Goal: Information Seeking & Learning: Learn about a topic

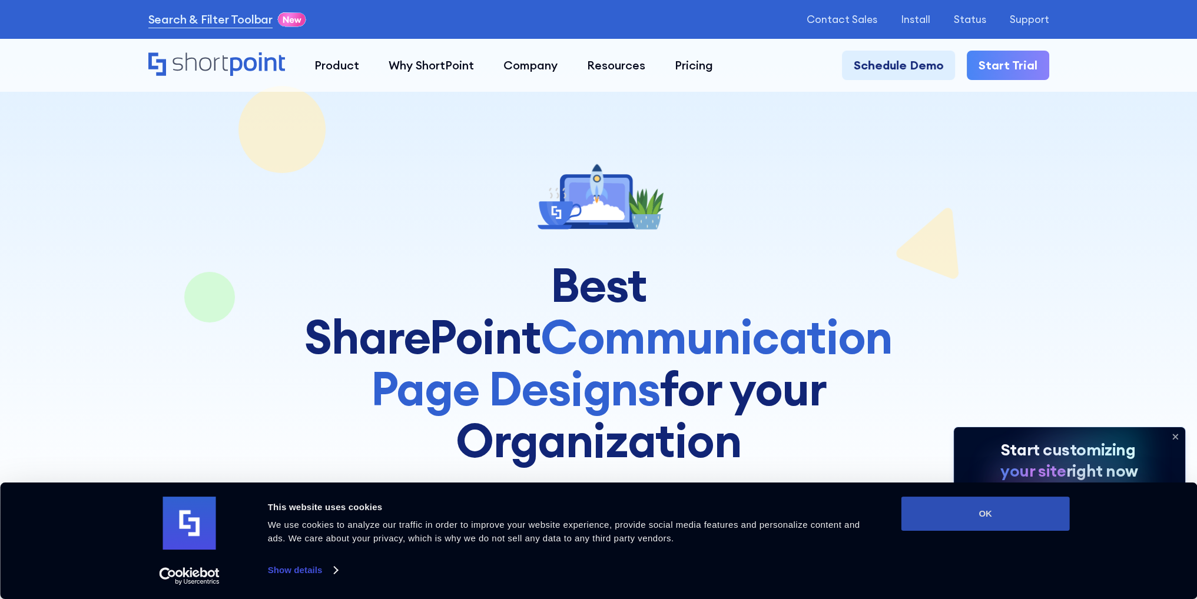
click at [1001, 515] on button "OK" at bounding box center [985, 514] width 168 height 34
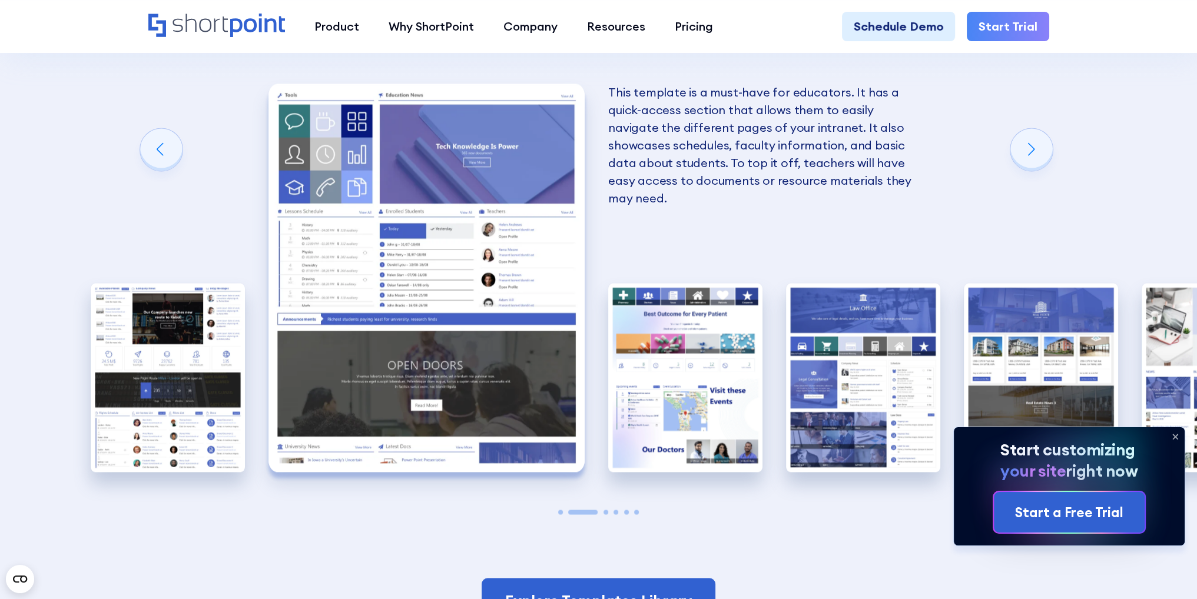
scroll to position [2472, 0]
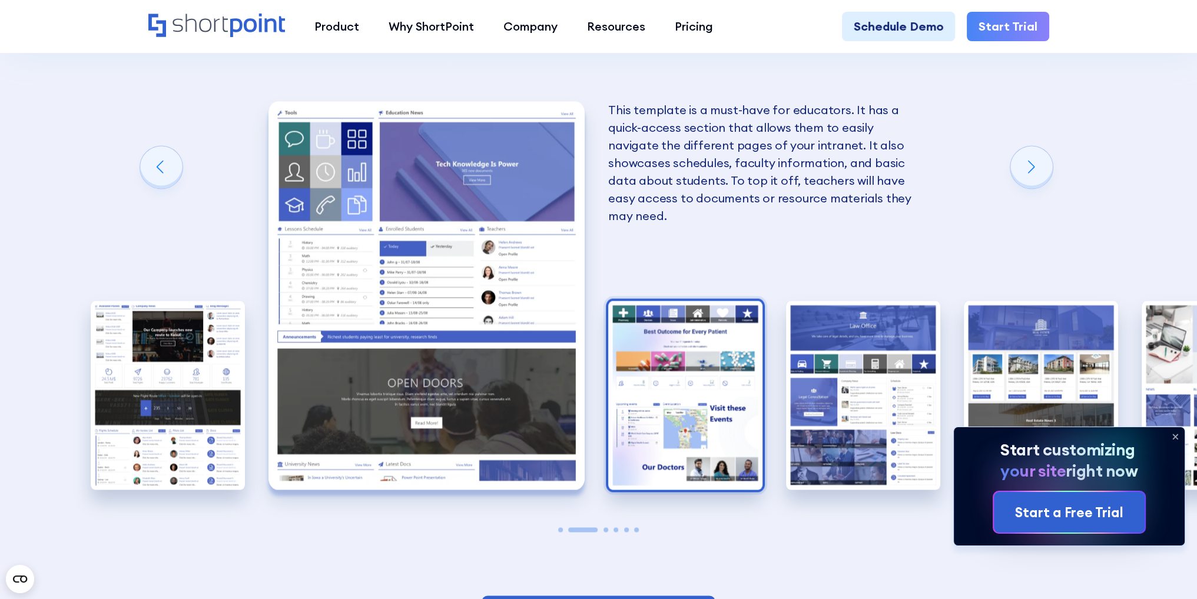
click at [686, 328] on img "3 / 6" at bounding box center [685, 396] width 154 height 190
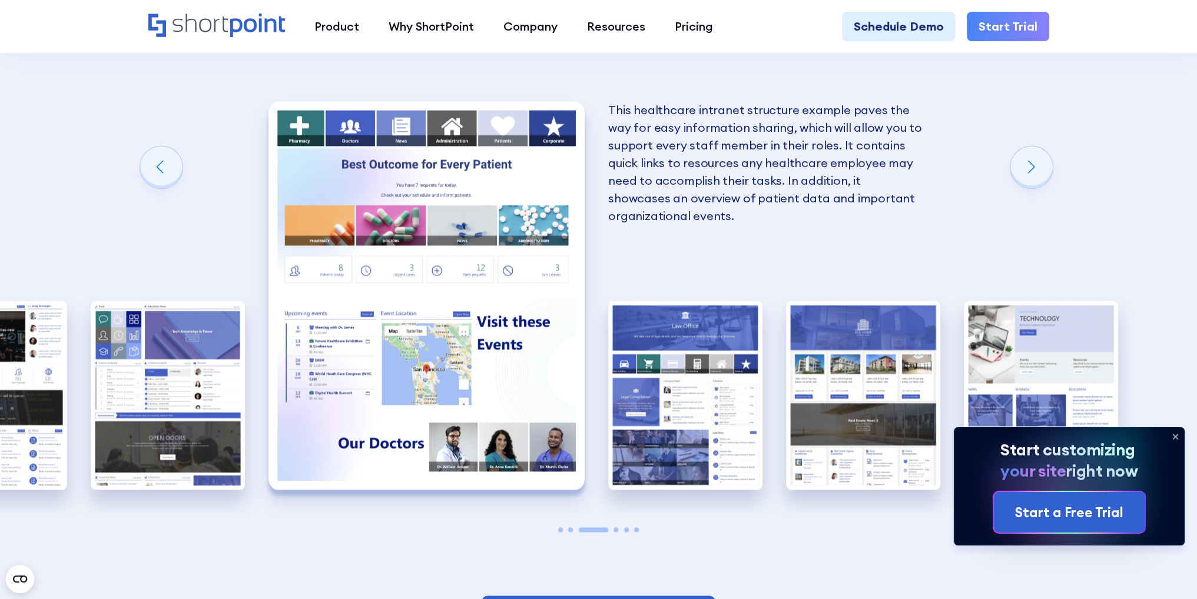
click at [768, 318] on div "Great SharePoint Sites for your Business Sector Don’t know where to start on yo…" at bounding box center [598, 181] width 1197 height 980
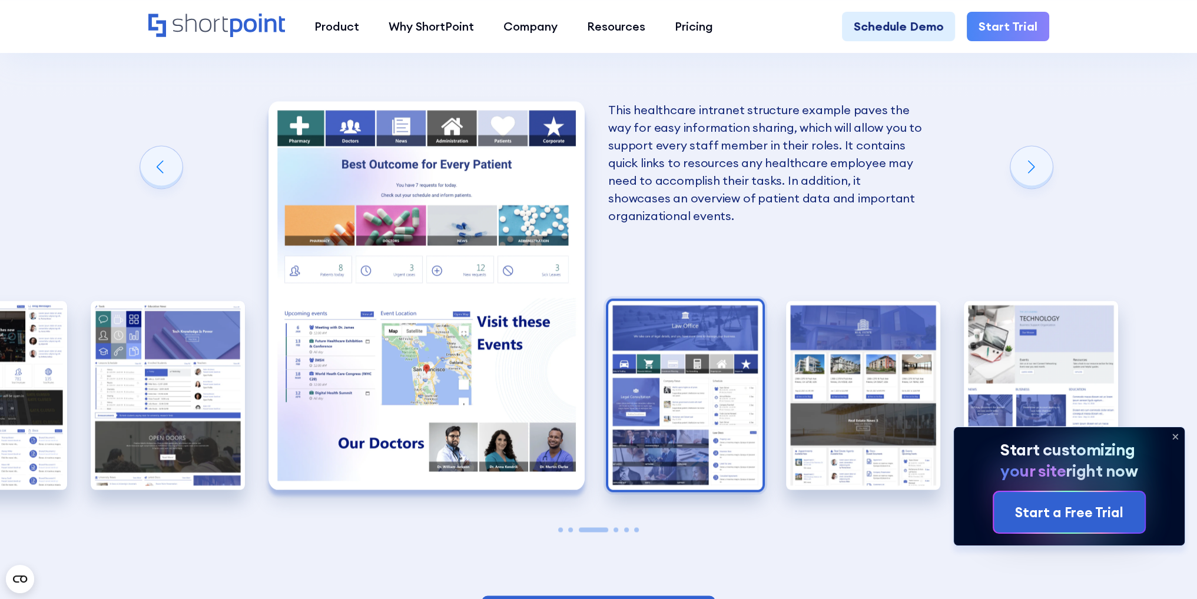
click at [669, 301] on img "4 / 6" at bounding box center [685, 396] width 154 height 190
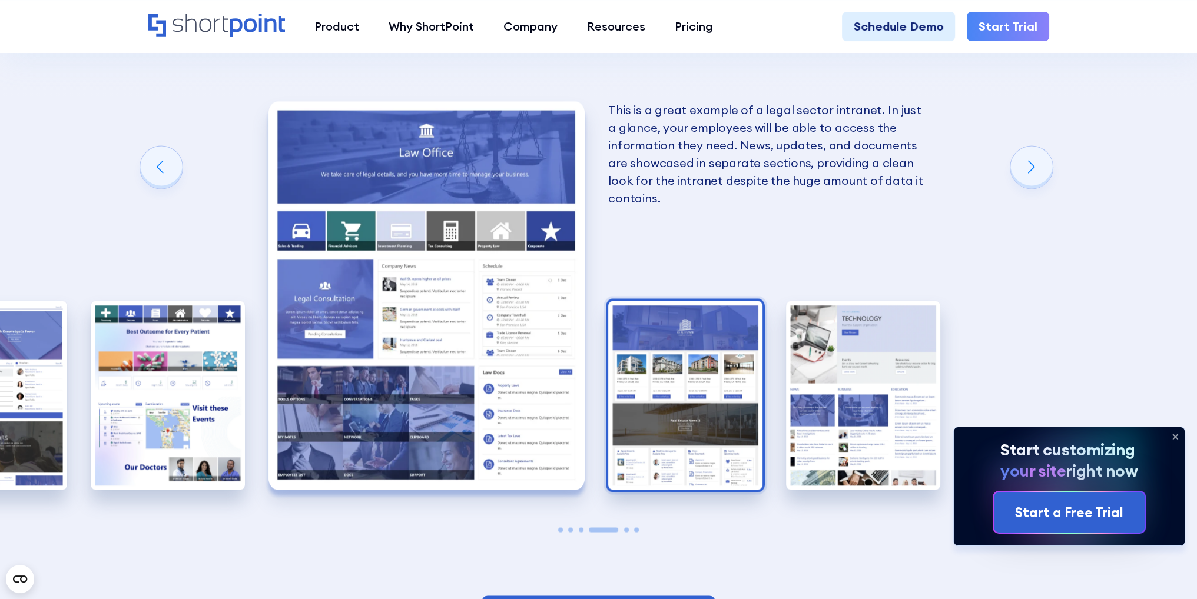
click at [683, 301] on img "5 / 6" at bounding box center [685, 396] width 154 height 190
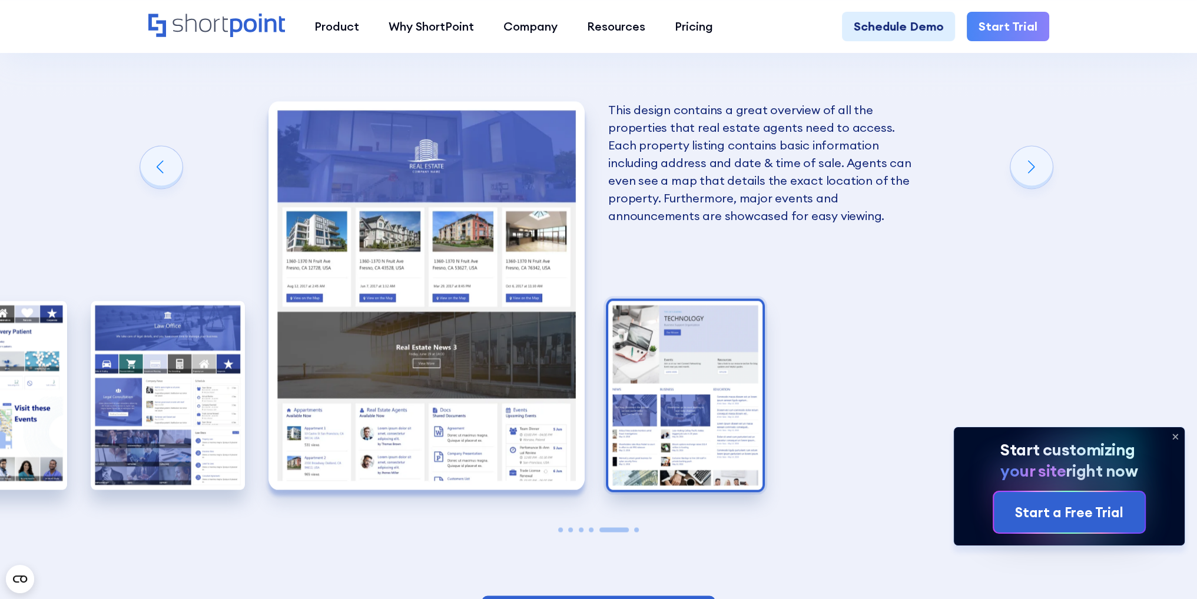
click at [713, 301] on img "6 / 6" at bounding box center [685, 396] width 154 height 190
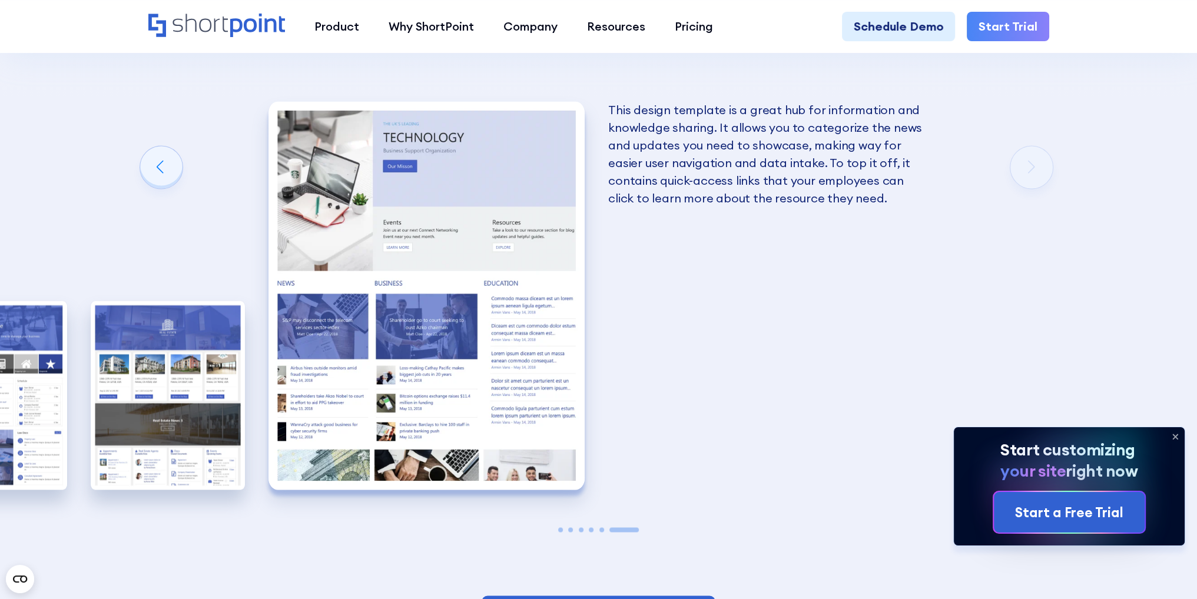
click at [560, 527] on span "Go to slide 1" at bounding box center [560, 529] width 5 height 5
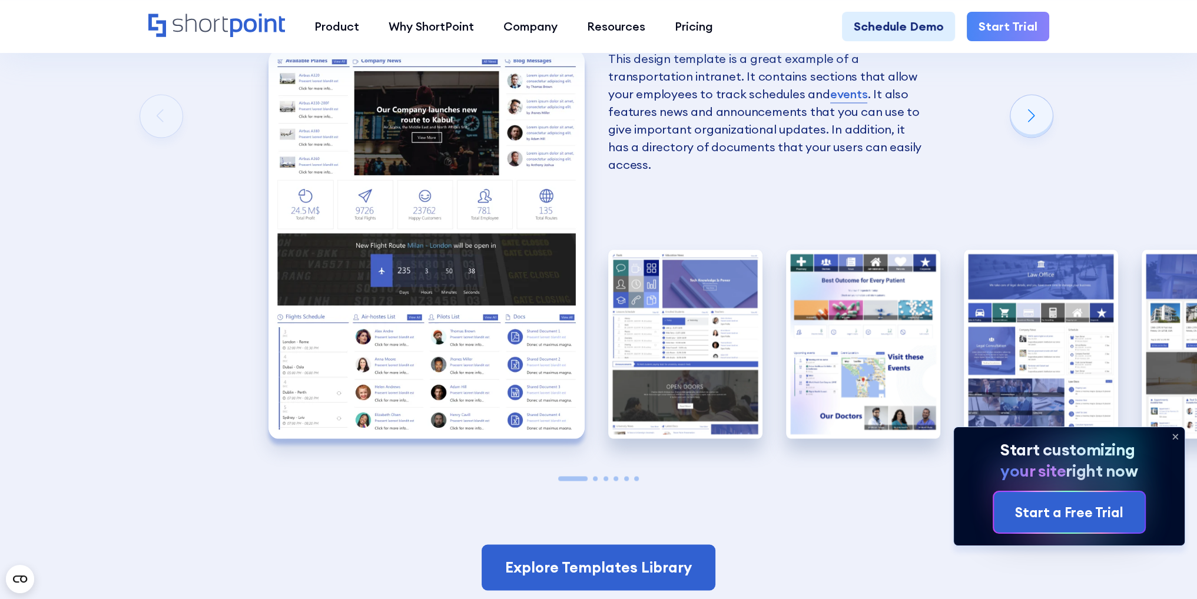
scroll to position [2531, 0]
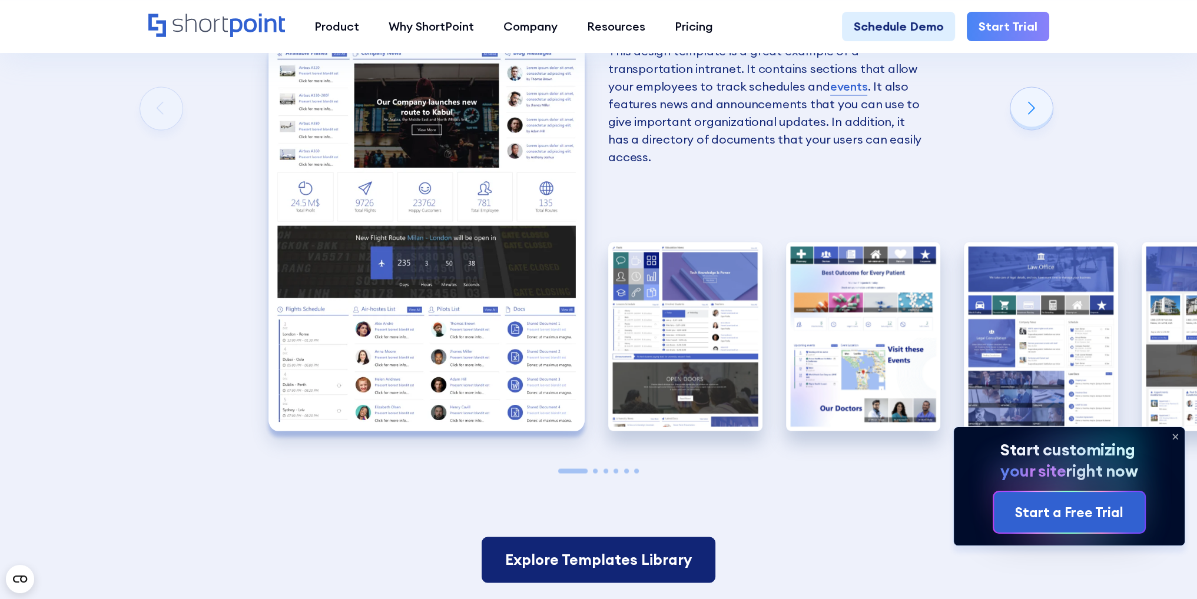
click at [625, 537] on link "Explore Templates Library" at bounding box center [598, 560] width 234 height 46
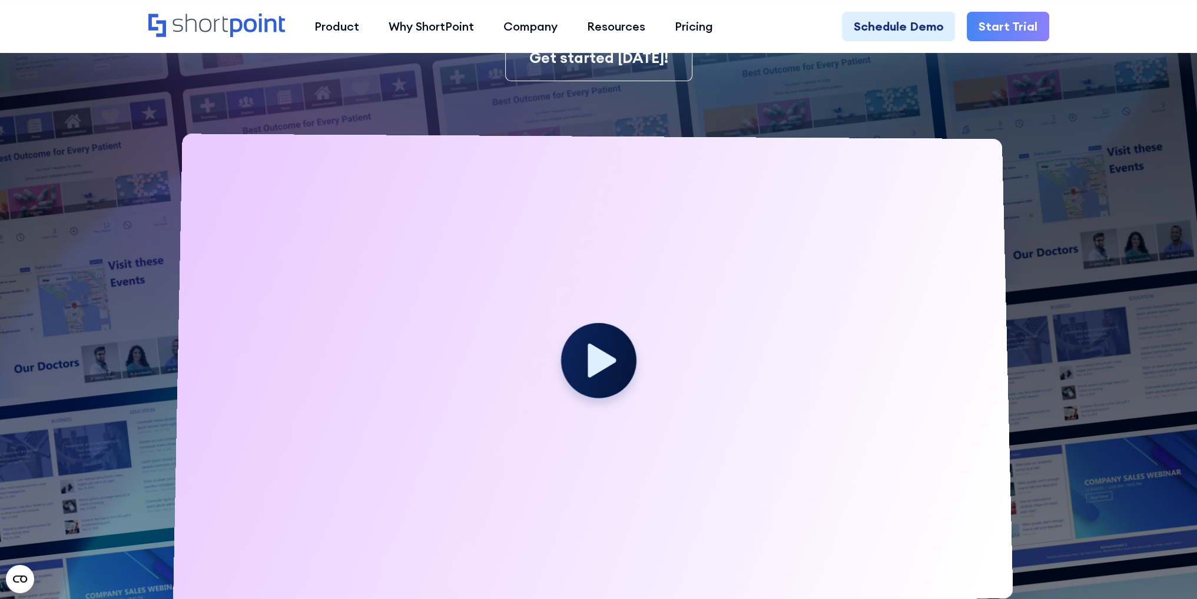
scroll to position [353, 0]
